Goal: Information Seeking & Learning: Learn about a topic

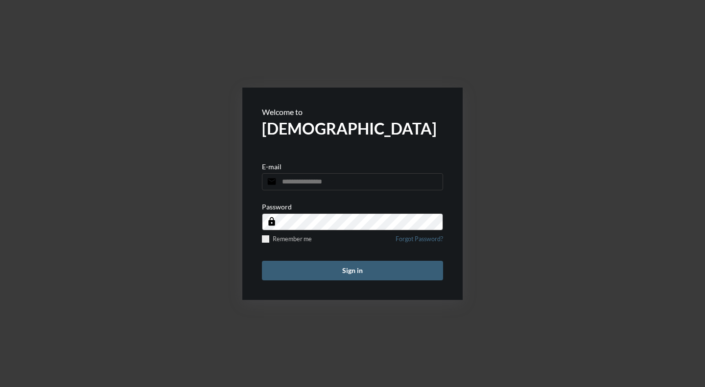
type input "**********"
click at [265, 241] on span at bounding box center [265, 239] width 7 height 7
click at [331, 277] on button "Sign in" at bounding box center [352, 271] width 181 height 20
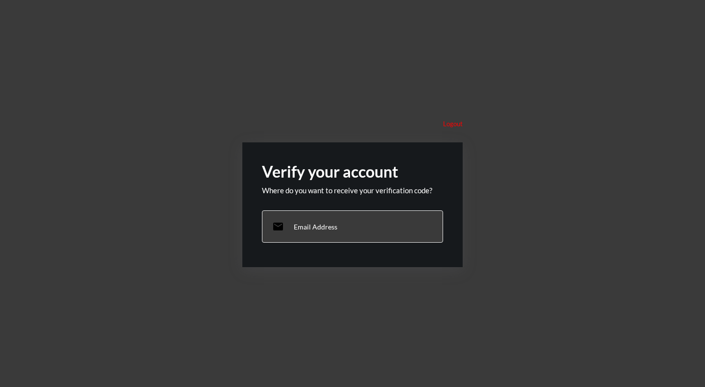
click at [340, 221] on div "email Email Address" at bounding box center [352, 227] width 181 height 32
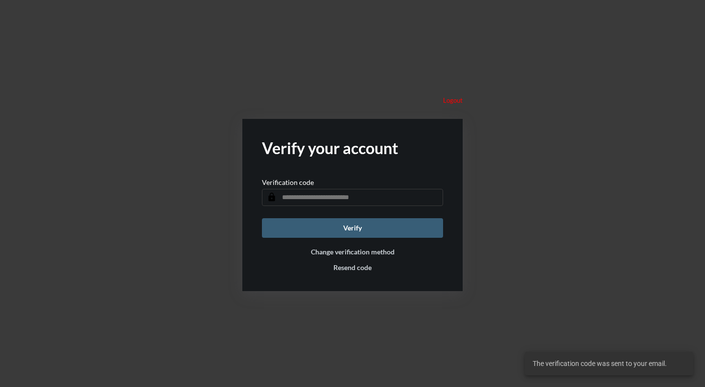
click at [319, 198] on input "text" at bounding box center [352, 197] width 181 height 17
type input "******"
click at [351, 230] on button "Verify" at bounding box center [352, 228] width 181 height 20
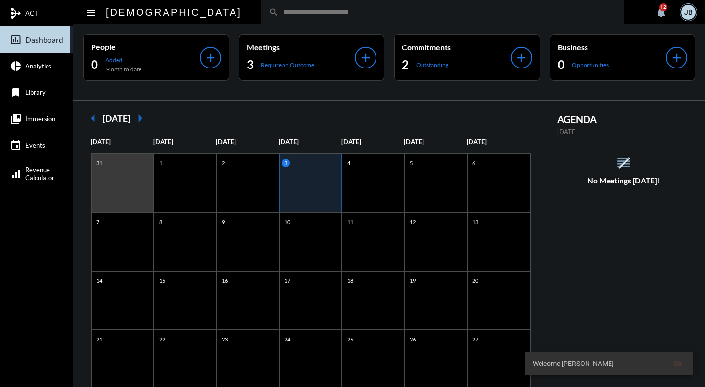
click at [32, 68] on span "Analytics" at bounding box center [38, 66] width 26 height 8
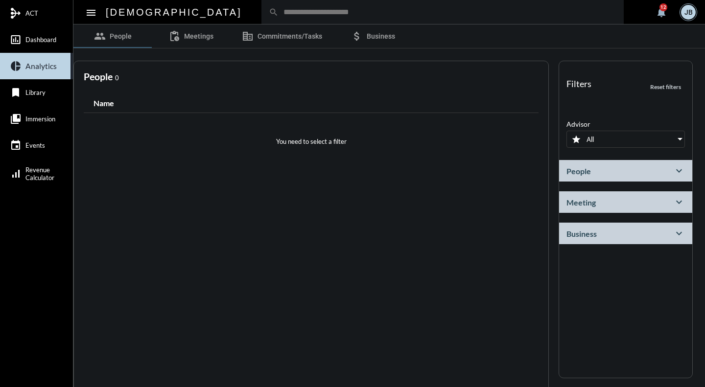
click at [46, 101] on link "bookmark Library" at bounding box center [36, 92] width 73 height 26
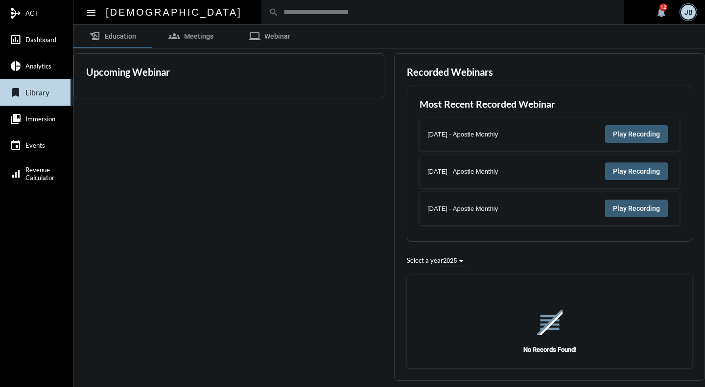
click at [20, 121] on mat-icon "collections_bookmark" at bounding box center [16, 119] width 12 height 12
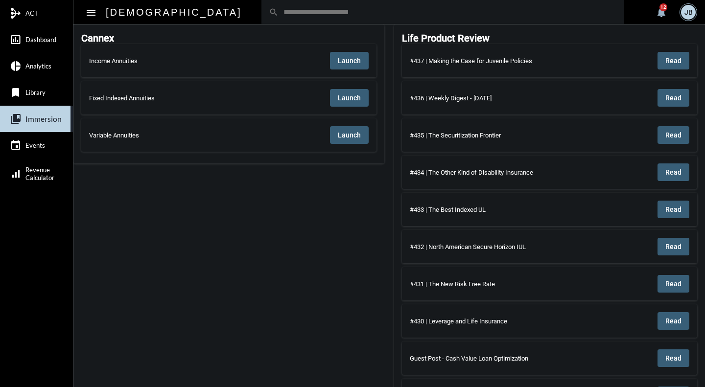
click at [423, 172] on div "#434 | The Other Kind of Disability Insurance" at bounding box center [492, 172] width 165 height 7
click at [662, 61] on button "Read" at bounding box center [674, 61] width 32 height 18
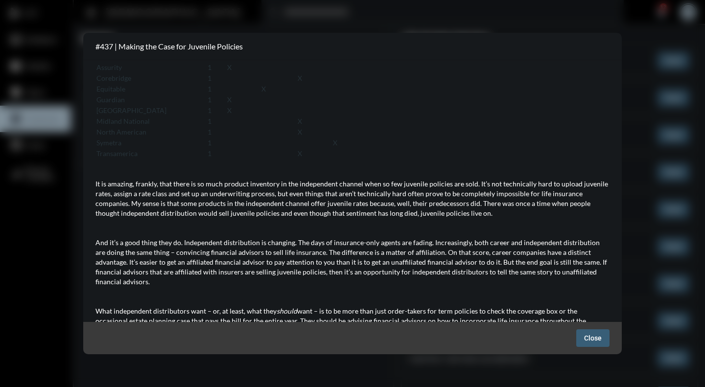
scroll to position [1946, 0]
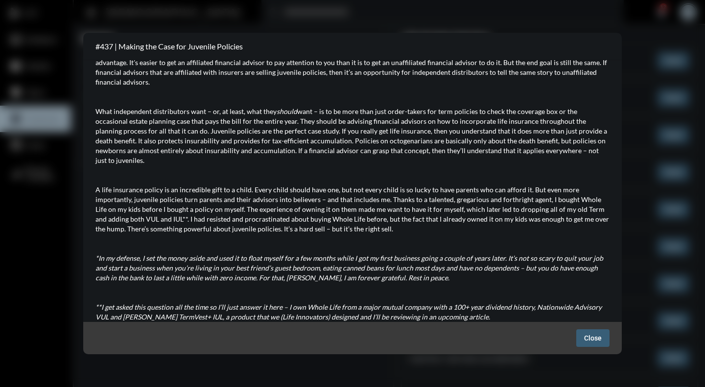
click at [255, 254] on em "*In my defense, I set the money aside and used it to float myself for a few mon…" at bounding box center [350, 268] width 508 height 28
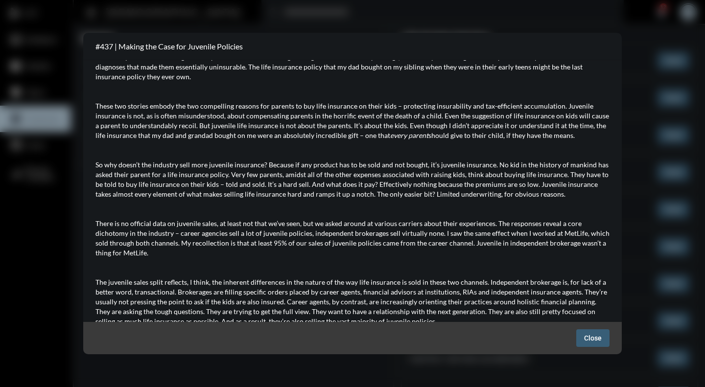
scroll to position [0, 0]
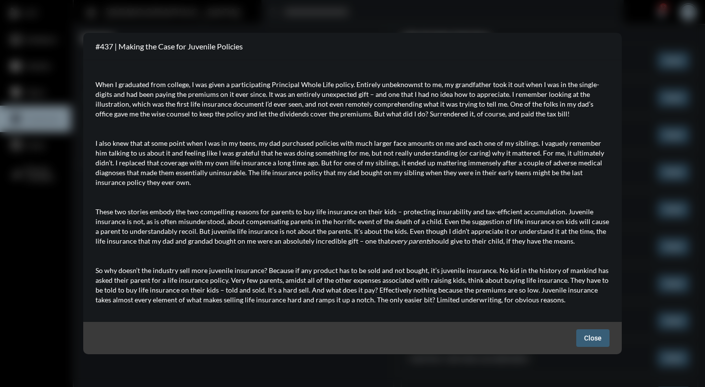
click at [596, 338] on span "Close" at bounding box center [593, 338] width 18 height 8
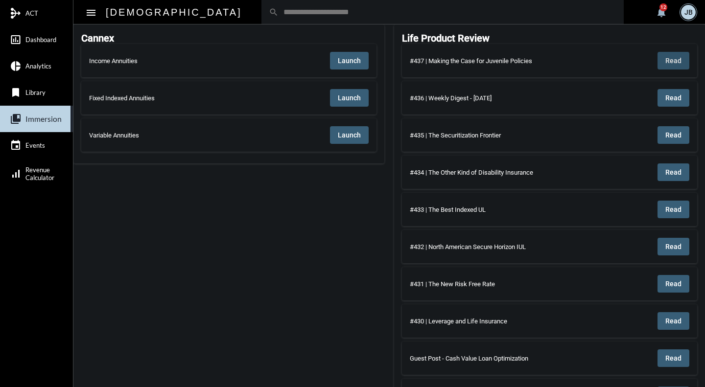
click at [25, 14] on span "ACT" at bounding box center [31, 13] width 13 height 8
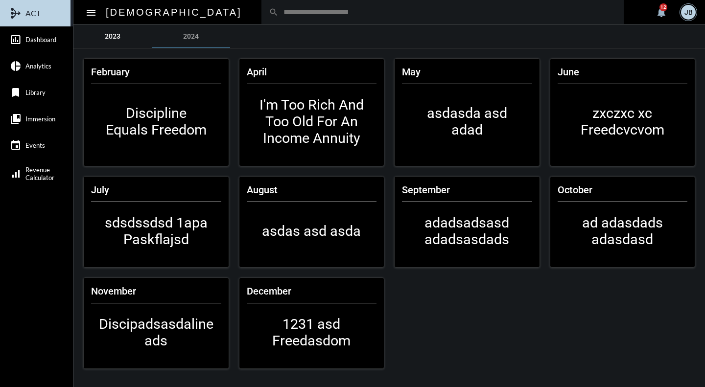
click at [116, 35] on link "2023" at bounding box center [112, 36] width 78 height 24
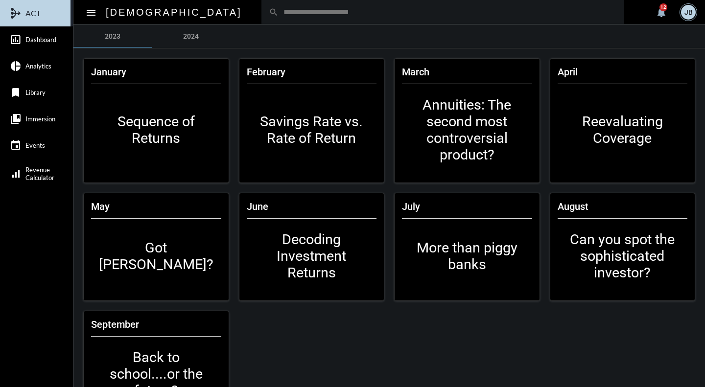
click at [473, 121] on mat-card-content "Annuities: The second most controversial product?" at bounding box center [467, 129] width 130 height 91
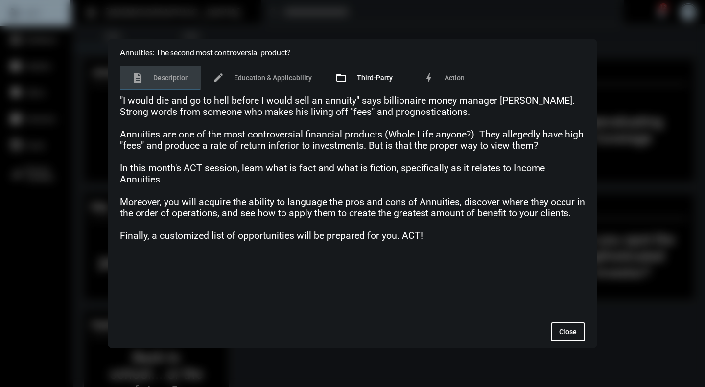
click at [377, 78] on span "Third-Party" at bounding box center [375, 78] width 36 height 8
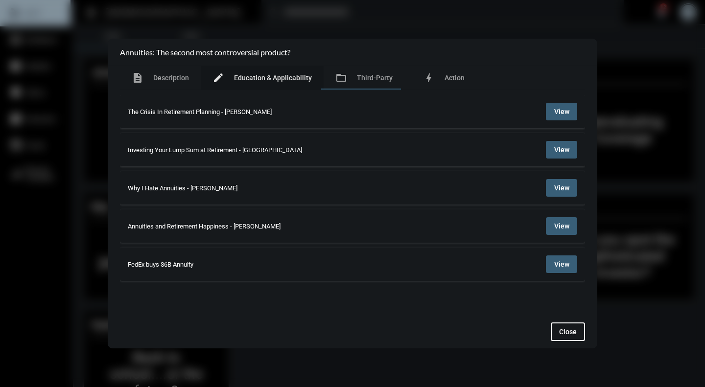
click at [266, 82] on span "Education & Applicability" at bounding box center [273, 78] width 78 height 8
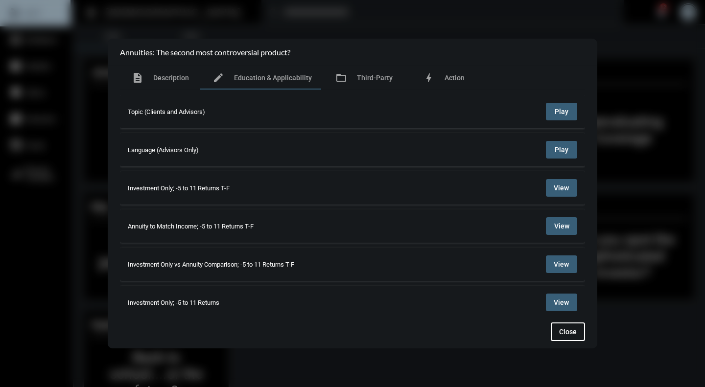
click at [562, 114] on span "Play" at bounding box center [562, 112] width 14 height 8
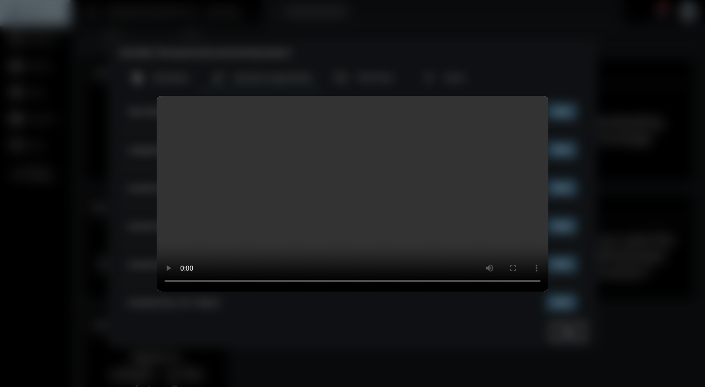
click at [316, 224] on video "Your browser does not support HTML5 video." at bounding box center [353, 194] width 392 height 196
